Goal: Transaction & Acquisition: Purchase product/service

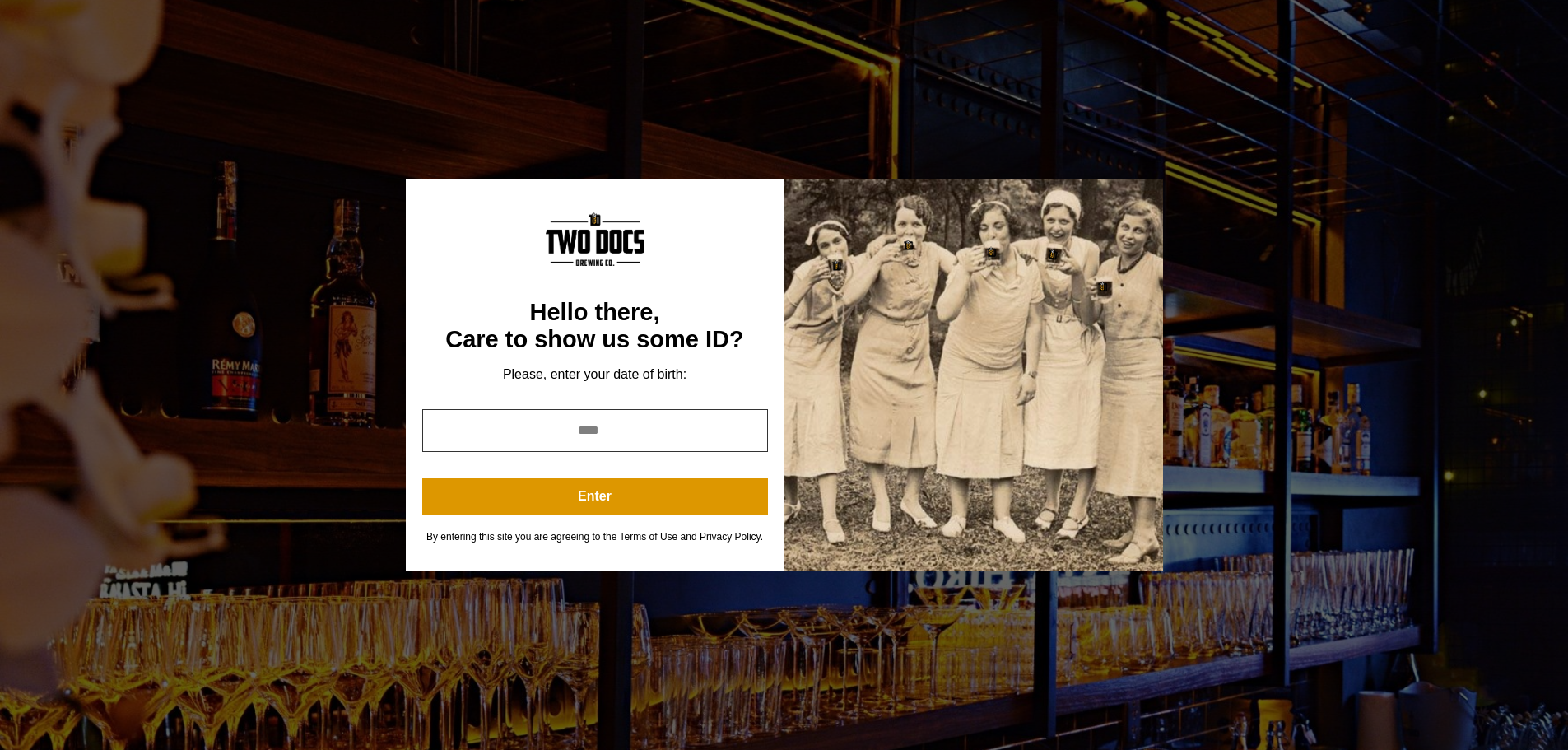
click at [609, 435] on input "year" at bounding box center [595, 430] width 346 height 43
type input "*"
click at [751, 436] on input "*" at bounding box center [595, 430] width 346 height 43
click at [665, 423] on input "*" at bounding box center [595, 430] width 346 height 43
type input "*"
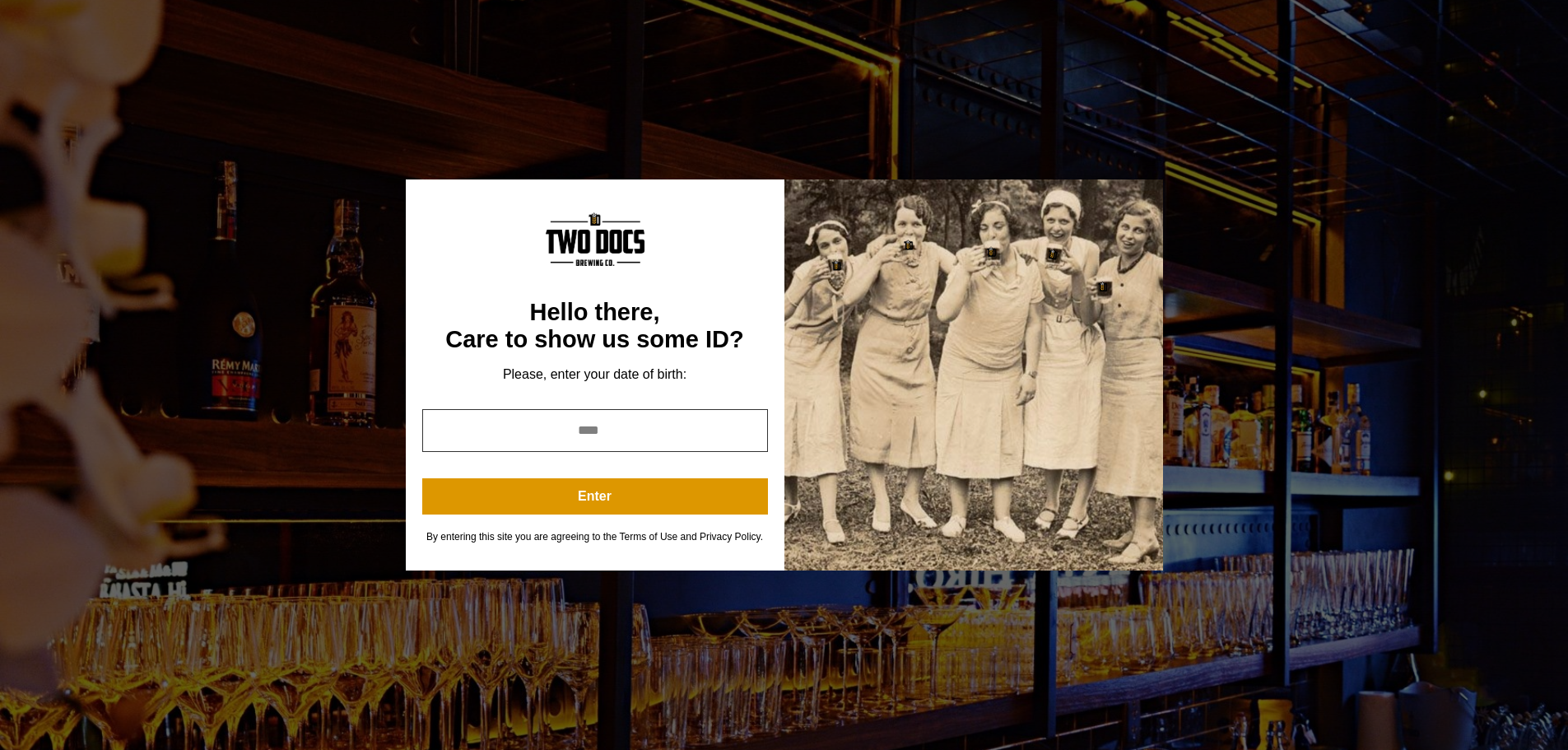
type input "****"
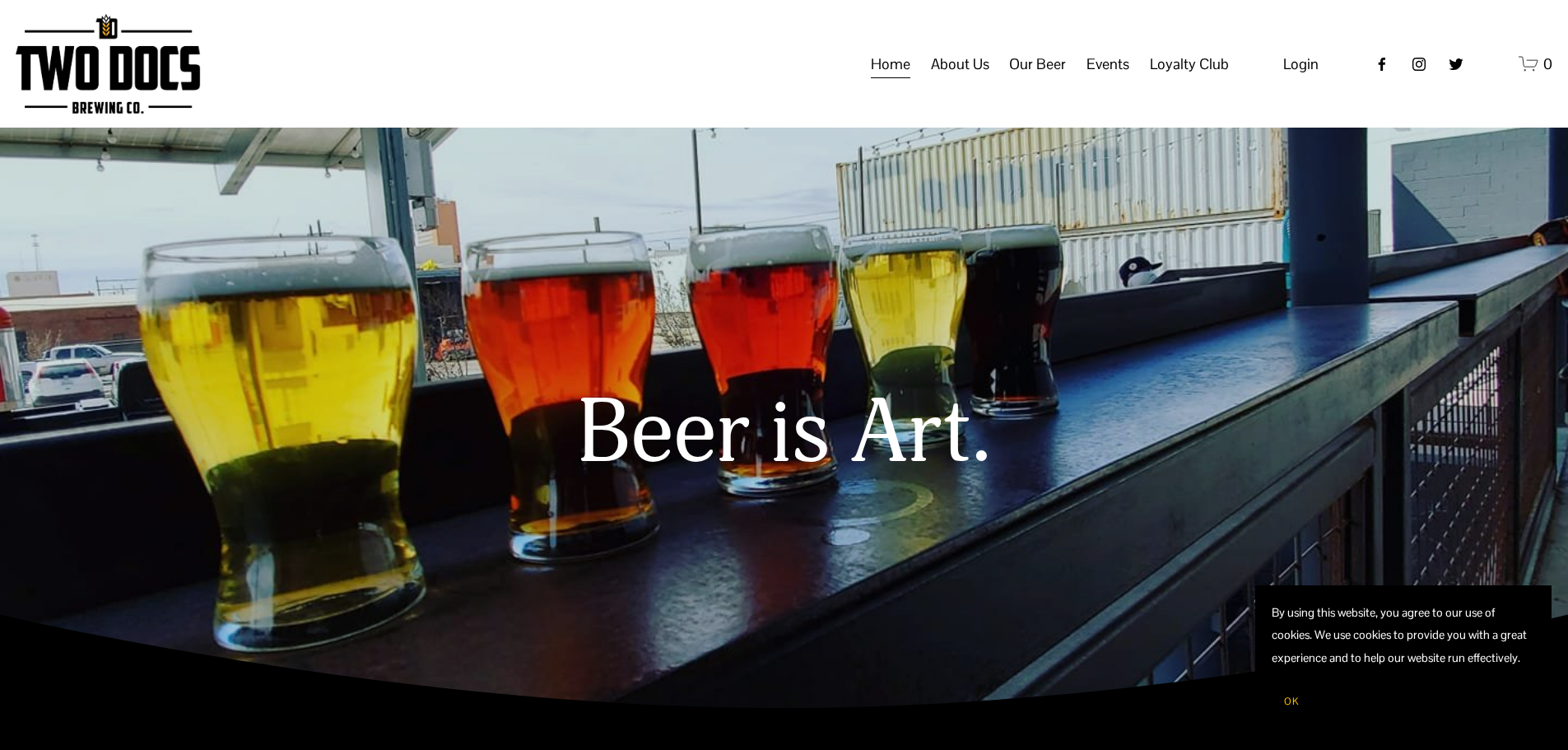
click at [1034, 79] on span "Our Beer" at bounding box center [1038, 64] width 57 height 28
click at [0, 0] on span "Raiderland RED" at bounding box center [0, 0] width 0 height 0
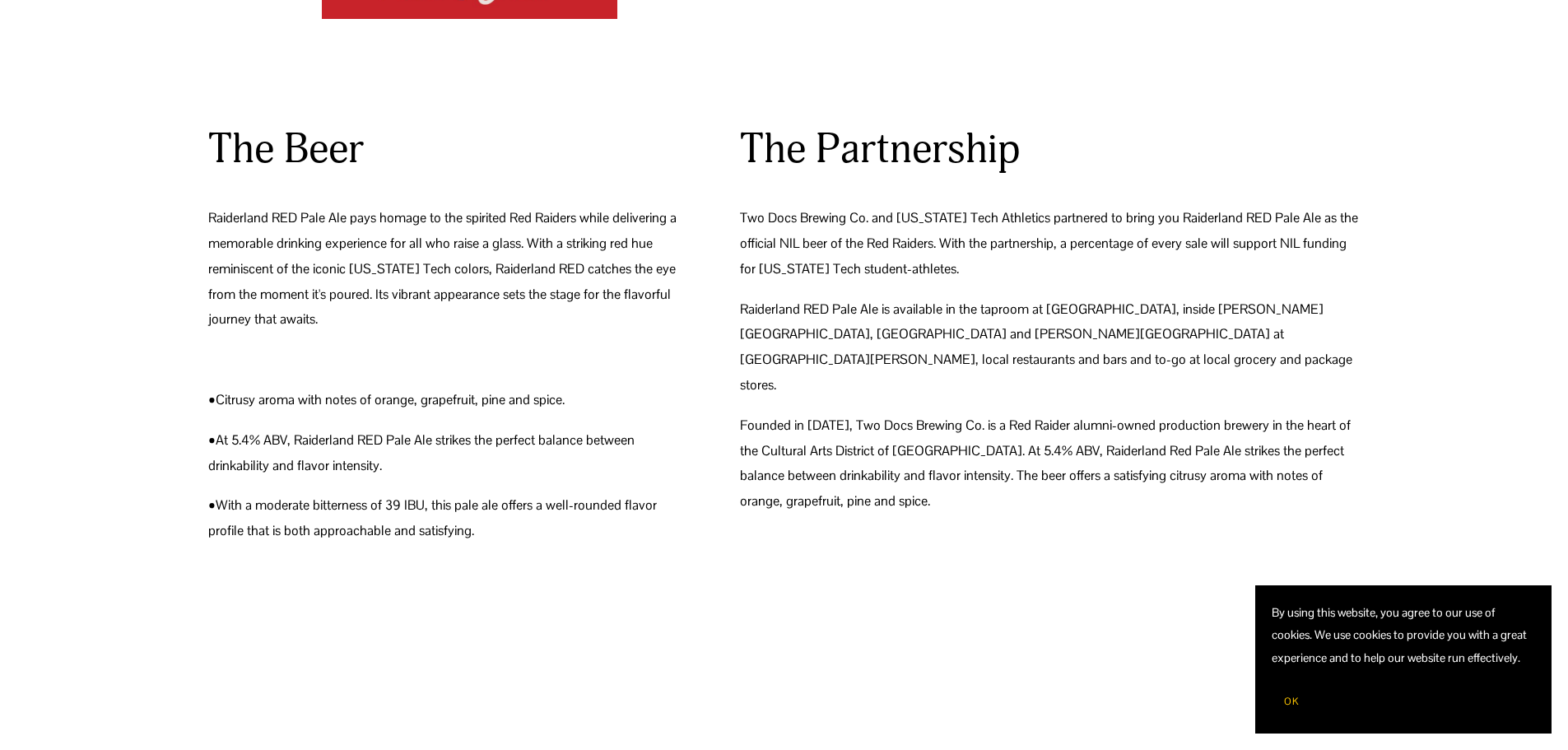
scroll to position [550, 0]
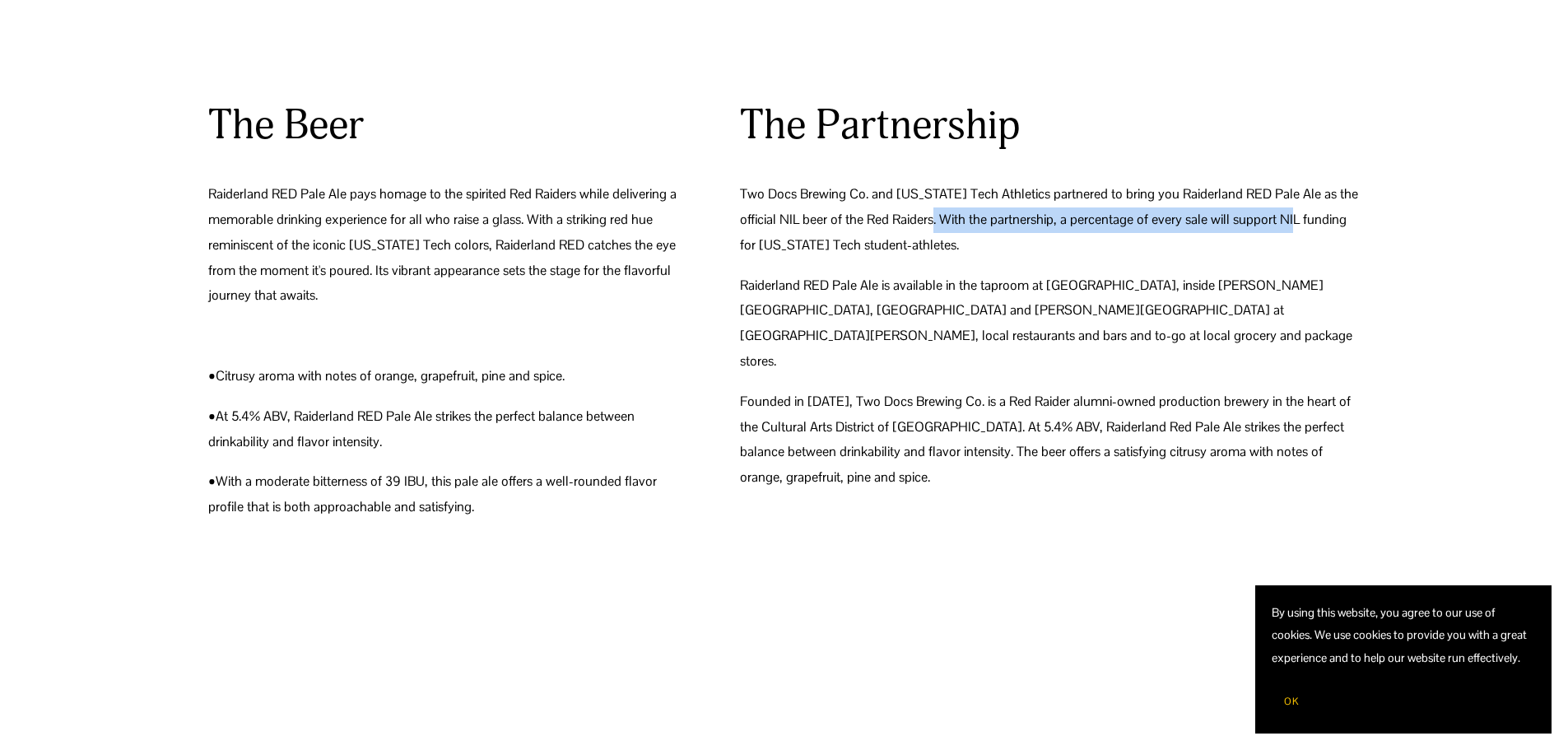
drag, startPoint x: 918, startPoint y: 220, endPoint x: 1275, endPoint y: 213, distance: 357.1
click at [1275, 213] on p "Two Docs Brewing Co. and [US_STATE] Tech Athletics partnered to bring you Raide…" at bounding box center [1050, 220] width 620 height 76
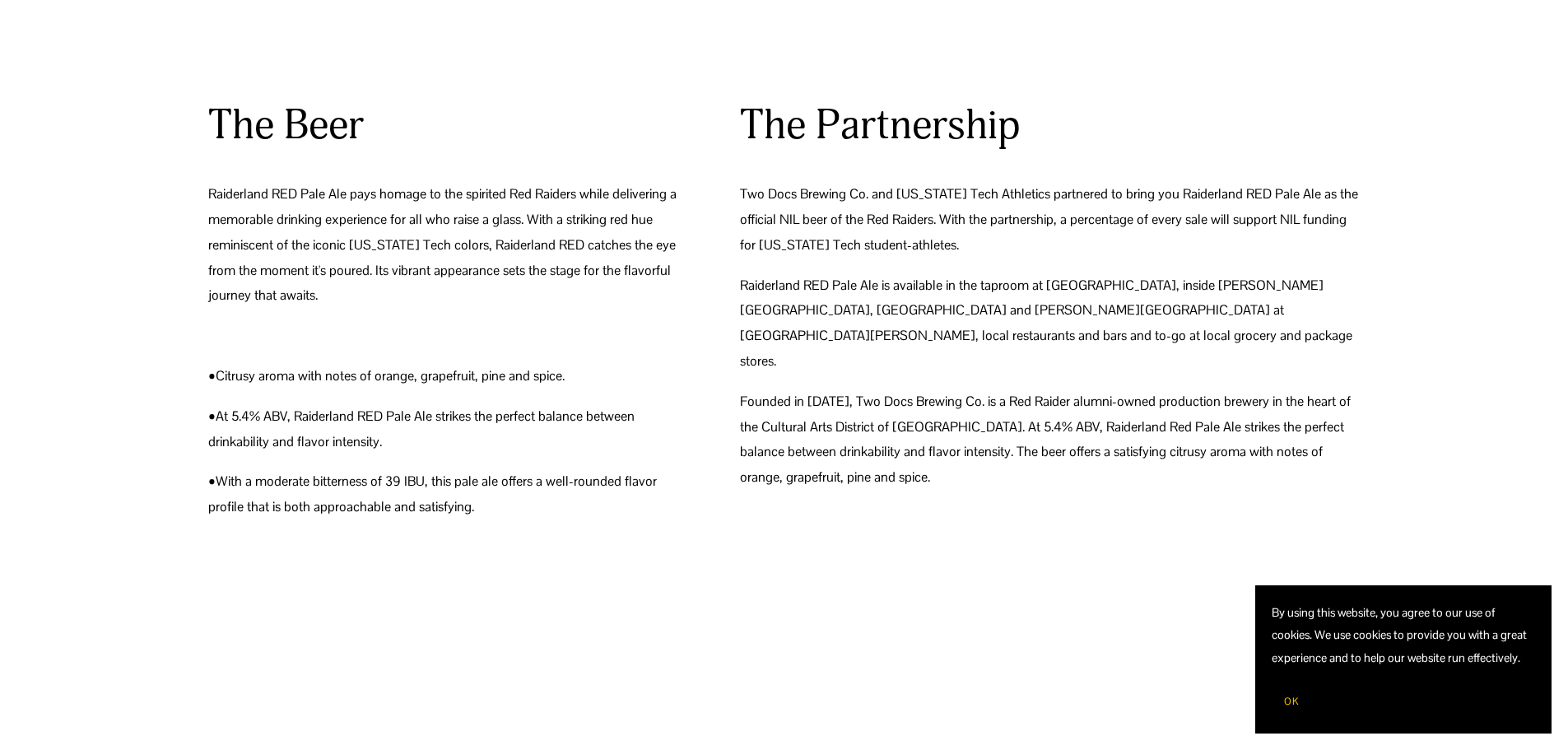
click at [989, 296] on p "Raiderland RED Pale Ale is available in the taproom at [GEOGRAPHIC_DATA], insid…" at bounding box center [1050, 323] width 620 height 101
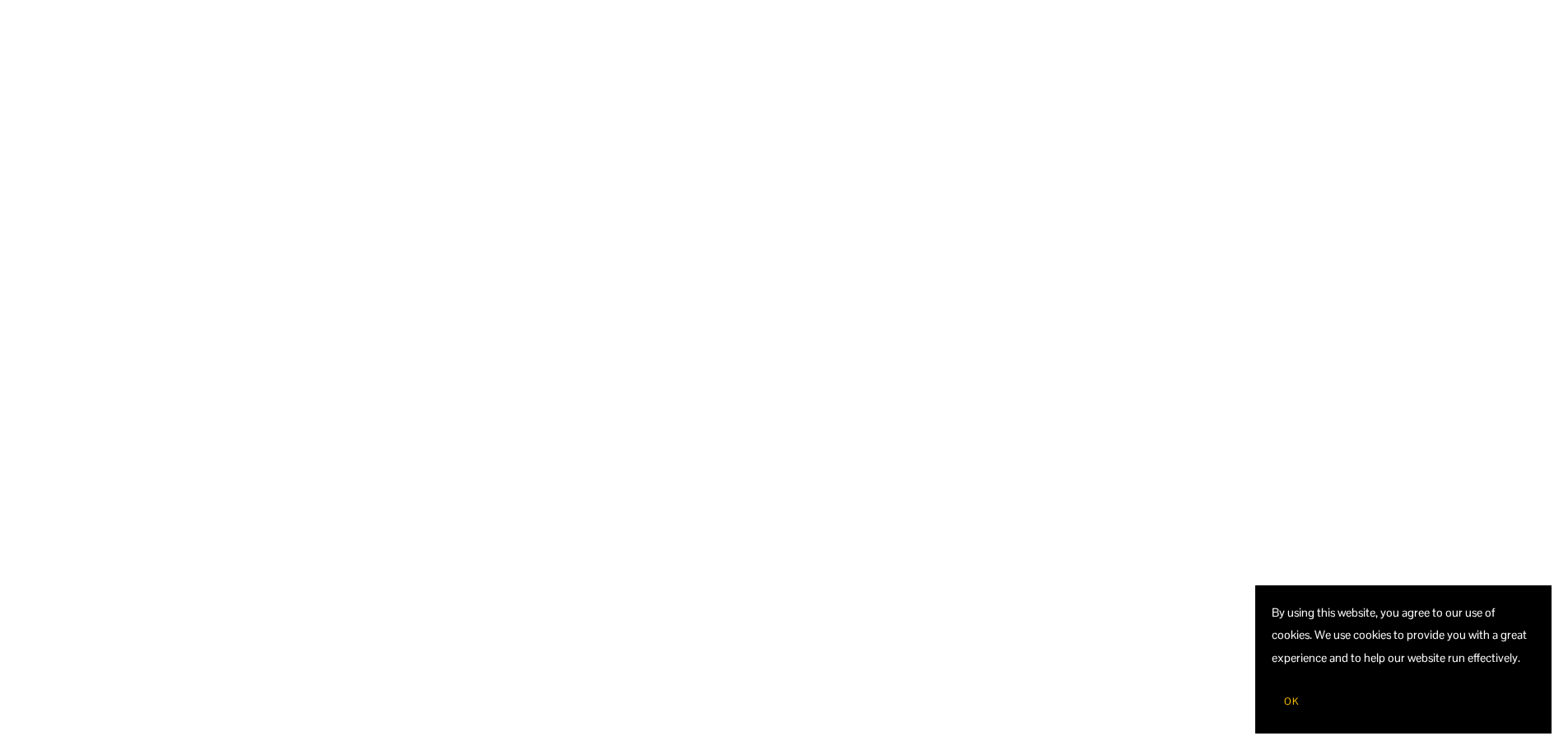
scroll to position [1679, 0]
